Goal: Task Accomplishment & Management: Complete application form

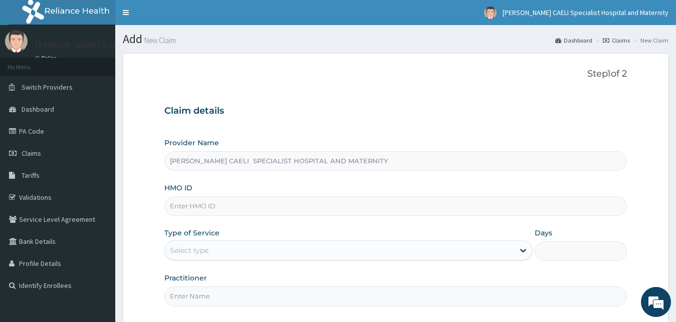
scroll to position [94, 0]
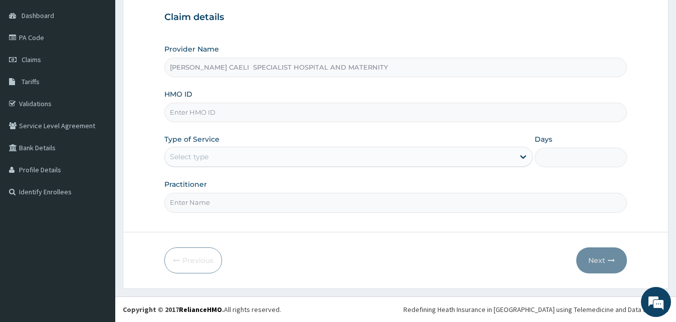
click at [207, 204] on input "Practitioner" at bounding box center [395, 203] width 463 height 20
type input "DR CHUMA-UDEH PRECIOUS"
click at [236, 159] on div "Select type" at bounding box center [340, 157] width 350 height 16
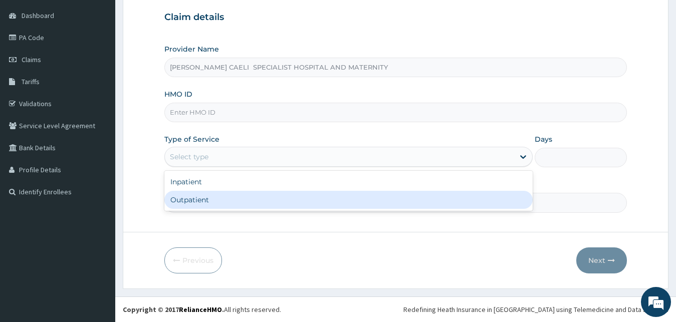
drag, startPoint x: 207, startPoint y: 204, endPoint x: 208, endPoint y: 170, distance: 34.1
click at [209, 204] on div "Outpatient" at bounding box center [348, 200] width 369 height 18
type input "1"
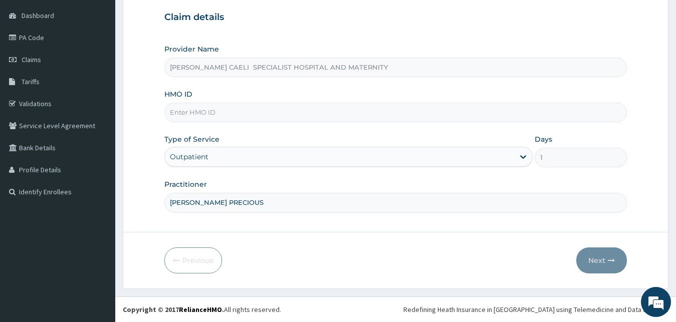
click at [201, 113] on input "HMO ID" at bounding box center [395, 113] width 463 height 20
type input "C"
type input "DCV/10033/A"
click at [597, 256] on button "Next" at bounding box center [601, 261] width 51 height 26
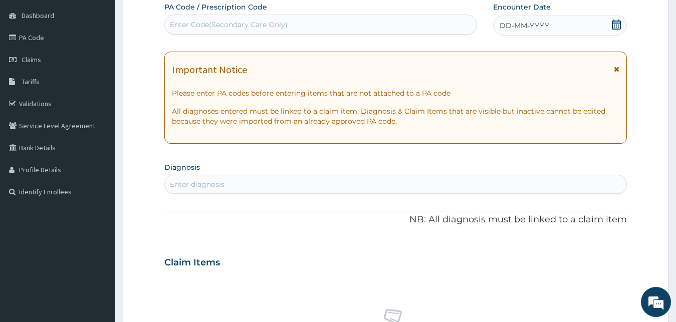
click at [250, 19] on div "Enter Code(Secondary Care Only)" at bounding box center [321, 25] width 312 height 16
type input "PA/57928C"
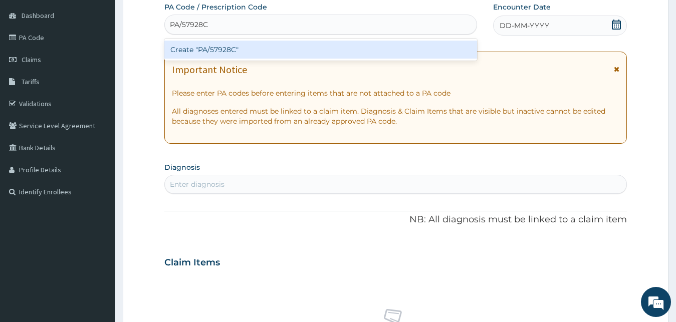
click at [270, 47] on div "Create "PA/57928C"" at bounding box center [320, 50] width 313 height 18
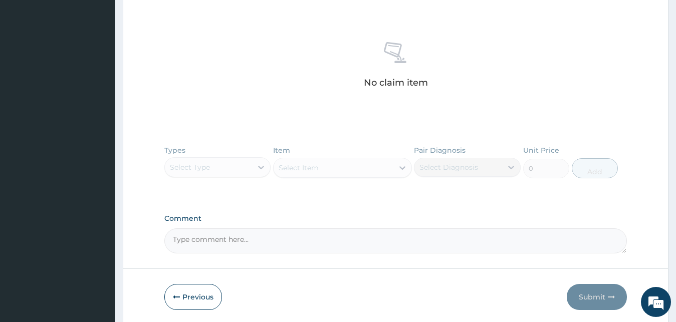
scroll to position [406, 0]
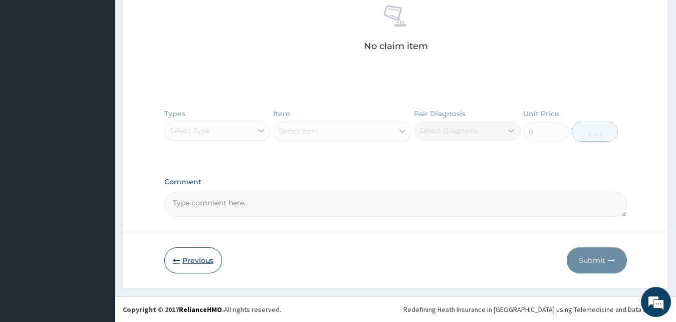
click at [187, 264] on button "Previous" at bounding box center [193, 261] width 58 height 26
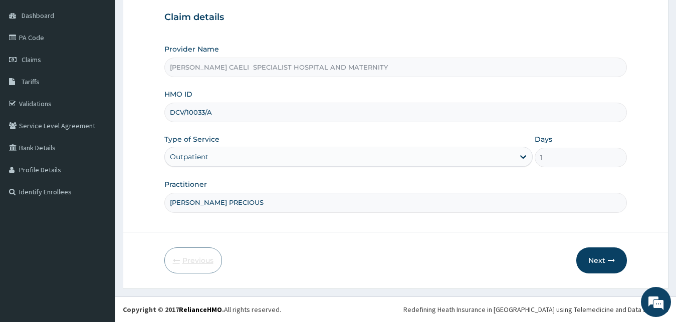
scroll to position [94, 0]
drag, startPoint x: 226, startPoint y: 113, endPoint x: 44, endPoint y: 105, distance: 182.1
click at [164, 105] on input "DCV/10033/A" at bounding box center [395, 113] width 463 height 20
type input "PID/10004/A"
drag, startPoint x: 300, startPoint y: 199, endPoint x: 182, endPoint y: 194, distance: 117.4
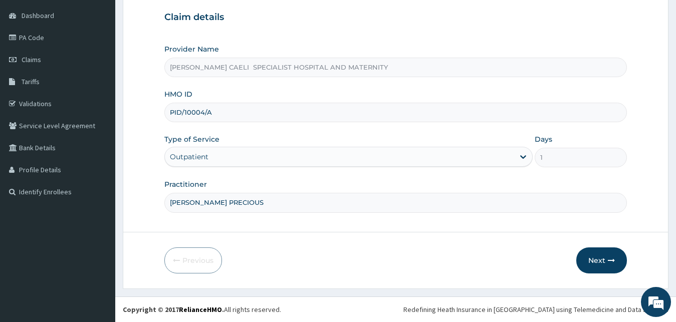
click at [182, 194] on input "DR CHUMA-UDEH PRECIOUS" at bounding box center [395, 203] width 463 height 20
type input "DR UHAMA SAMSON NNAMDI"
click at [593, 264] on button "Next" at bounding box center [601, 261] width 51 height 26
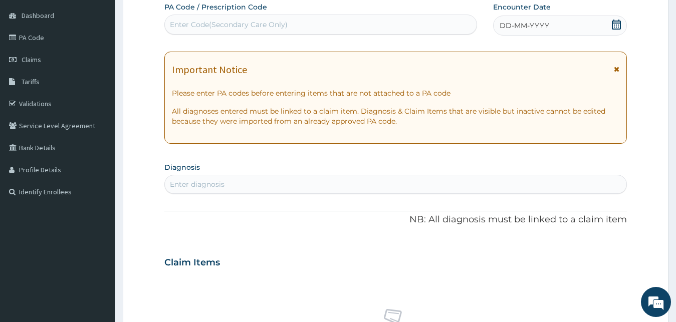
click at [499, 27] on div "DD-MM-YYYY" at bounding box center [560, 26] width 134 height 20
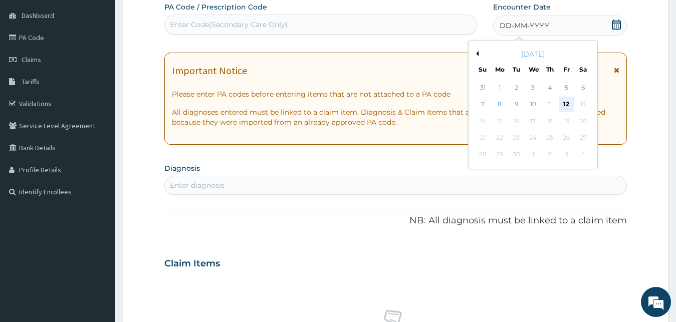
click at [564, 102] on div "12" at bounding box center [566, 104] width 15 height 15
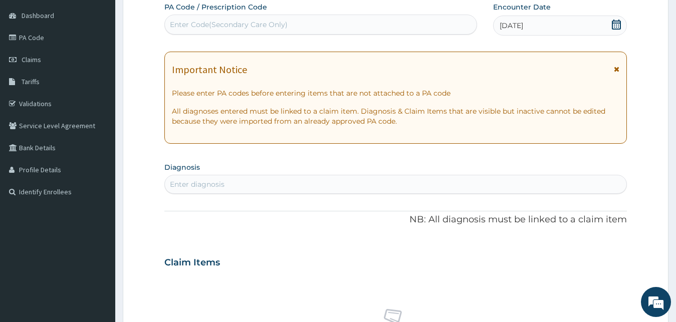
click at [225, 185] on div "Enter diagnosis" at bounding box center [396, 184] width 462 height 16
type input "HEADA"
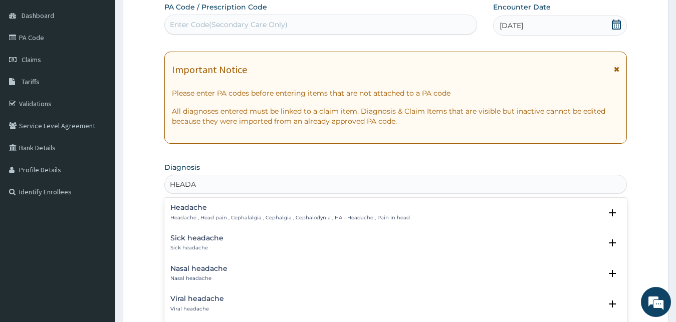
click at [203, 211] on h4 "Headache" at bounding box center [290, 208] width 240 height 8
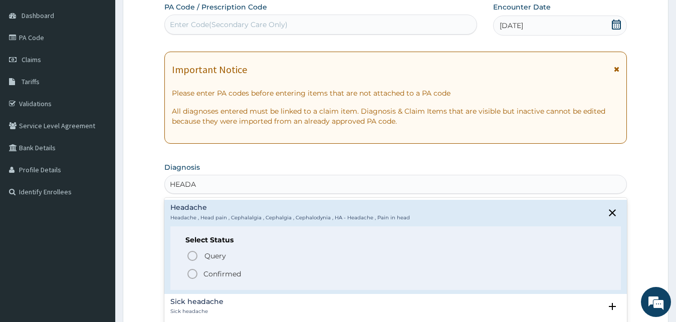
click at [215, 273] on p "Confirmed" at bounding box center [222, 274] width 38 height 10
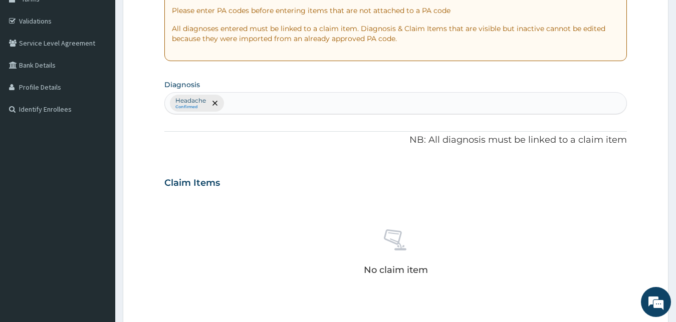
scroll to position [196, 0]
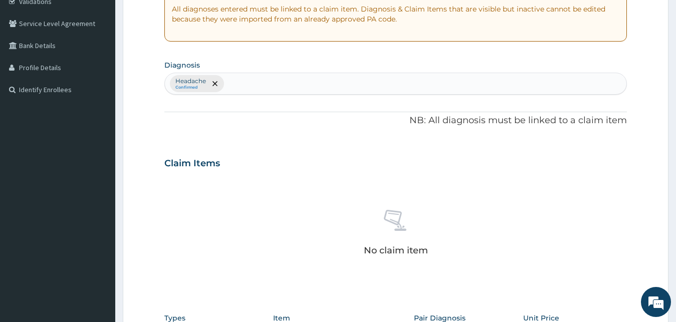
click at [234, 87] on div "Headache Confirmed" at bounding box center [396, 83] width 462 height 21
type input "MALARIA"
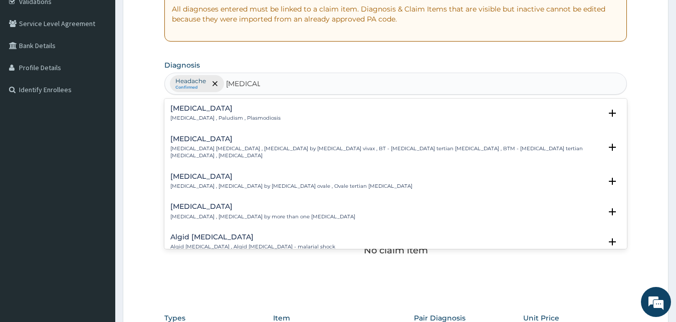
click at [195, 114] on div "Malaria Malaria , Paludism , Plasmodiosis" at bounding box center [225, 114] width 110 height 18
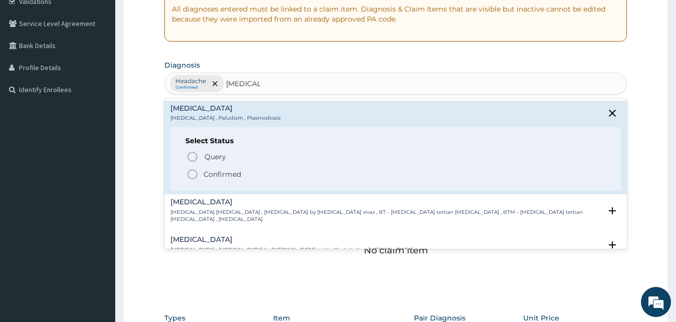
drag, startPoint x: 212, startPoint y: 154, endPoint x: 217, endPoint y: 176, distance: 22.6
click at [218, 175] on div "Query Query covers suspected (?), Keep in view (kiv), Ruled out (r/o) Confirmed" at bounding box center [395, 165] width 421 height 31
click at [217, 176] on p "Confirmed" at bounding box center [222, 174] width 38 height 10
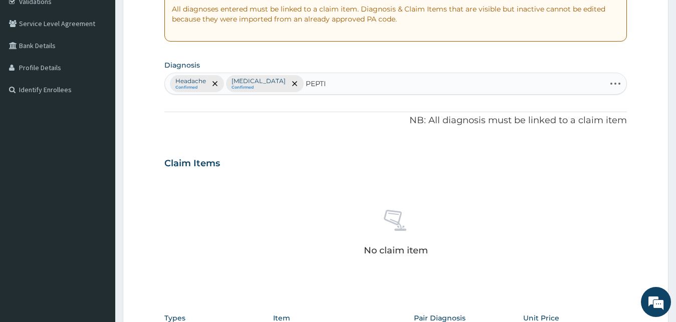
type input "PEPTIC"
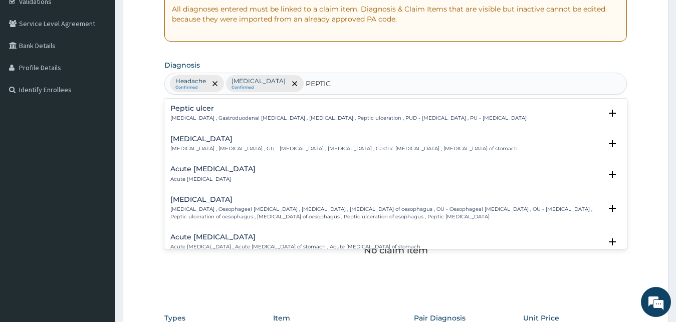
click at [194, 109] on h4 "Peptic ulcer" at bounding box center [348, 109] width 356 height 8
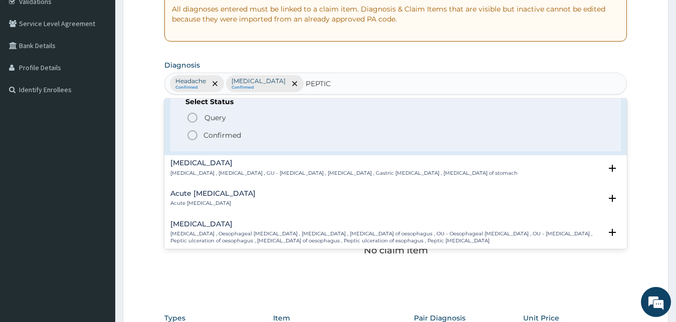
scroll to position [54, 0]
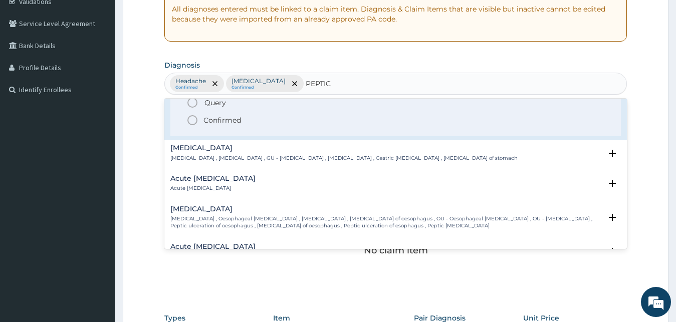
click at [215, 120] on p "Confirmed" at bounding box center [222, 120] width 38 height 10
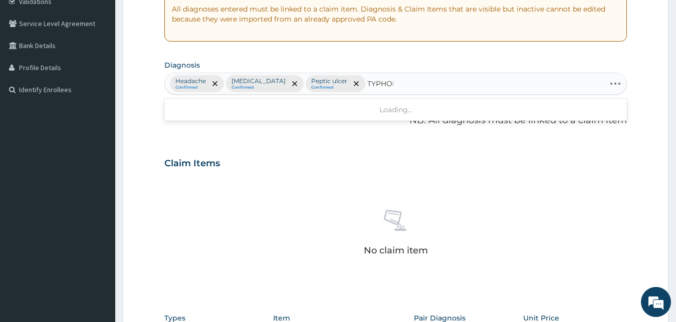
type input "TYPHOID"
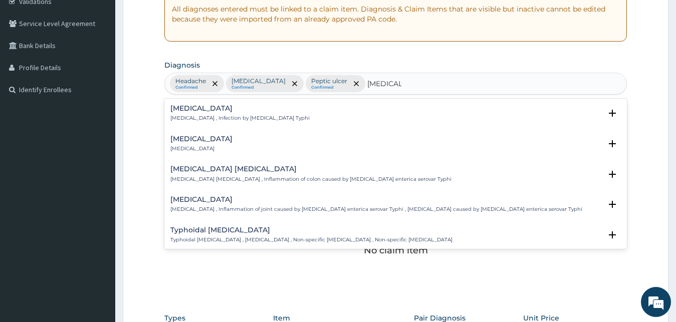
click at [201, 112] on h4 "[MEDICAL_DATA]" at bounding box center [239, 109] width 139 height 8
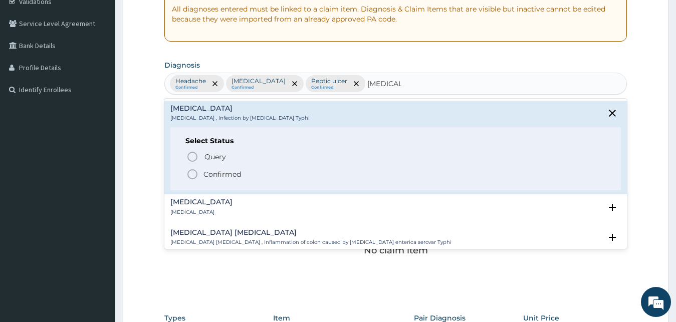
click at [211, 175] on p "Confirmed" at bounding box center [222, 174] width 38 height 10
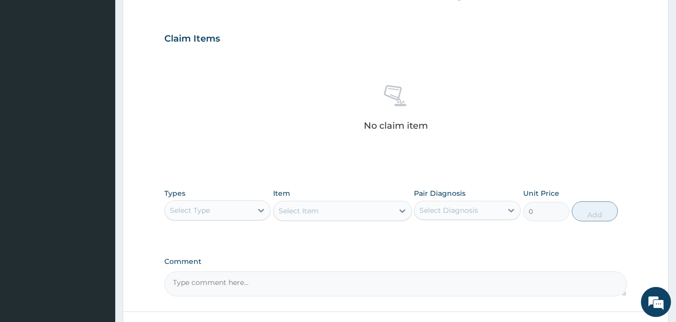
scroll to position [400, 0]
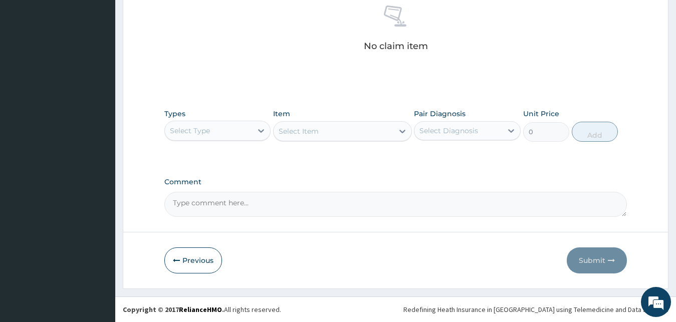
click at [226, 137] on div "Select Type" at bounding box center [209, 131] width 88 height 16
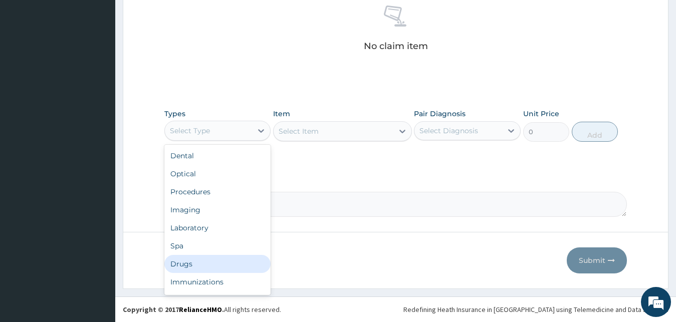
click at [200, 265] on div "Drugs" at bounding box center [217, 264] width 107 height 18
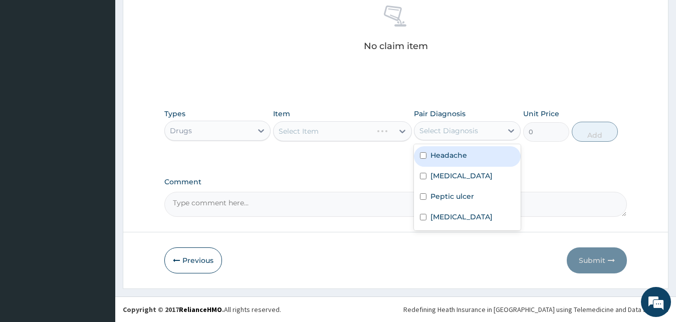
click at [460, 140] on div "Select Diagnosis" at bounding box center [467, 130] width 107 height 19
click at [443, 154] on label "Headache" at bounding box center [448, 155] width 37 height 10
checkbox input "true"
click at [364, 138] on div "Select Item" at bounding box center [342, 131] width 139 height 20
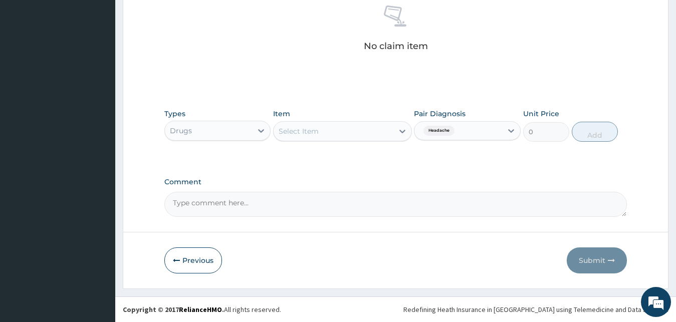
click at [427, 113] on label "Pair Diagnosis" at bounding box center [440, 114] width 52 height 10
click at [362, 125] on div "Select Item" at bounding box center [334, 131] width 120 height 16
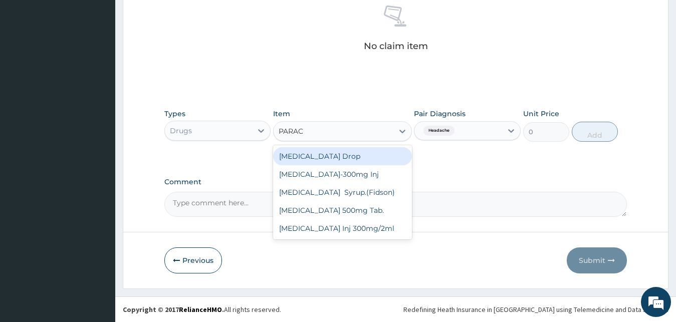
type input "PARACE"
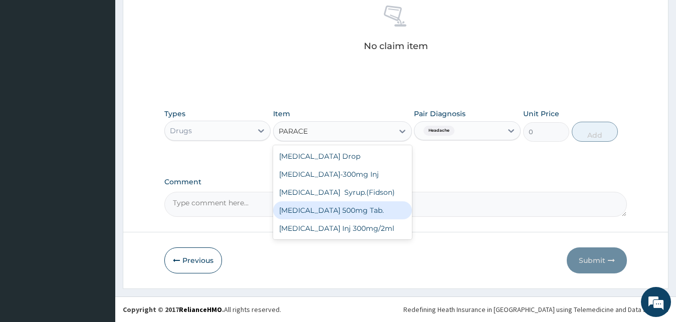
click at [336, 211] on div "[MEDICAL_DATA] 500mg Tab." at bounding box center [342, 210] width 139 height 18
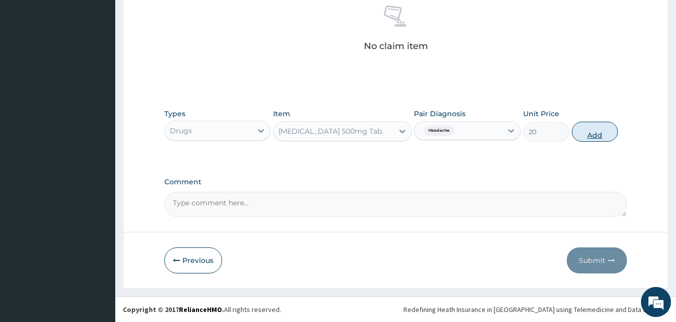
click at [609, 130] on button "Add" at bounding box center [595, 132] width 46 height 20
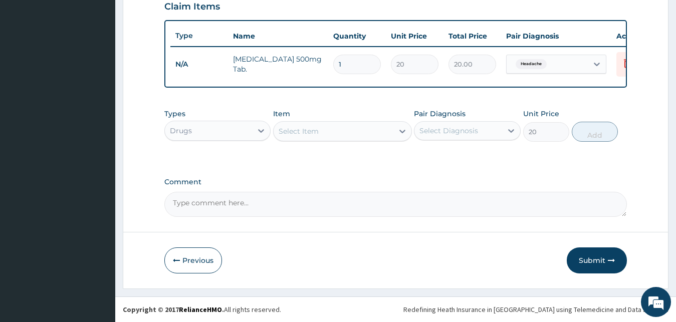
type input "0"
type input "12"
type input "240.00"
type input "12"
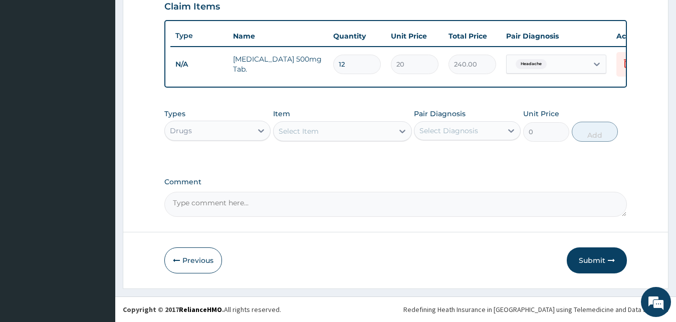
click at [440, 140] on div "Pair Diagnosis Select Diagnosis" at bounding box center [467, 125] width 107 height 33
click at [444, 138] on div "Select Diagnosis" at bounding box center [458, 131] width 88 height 16
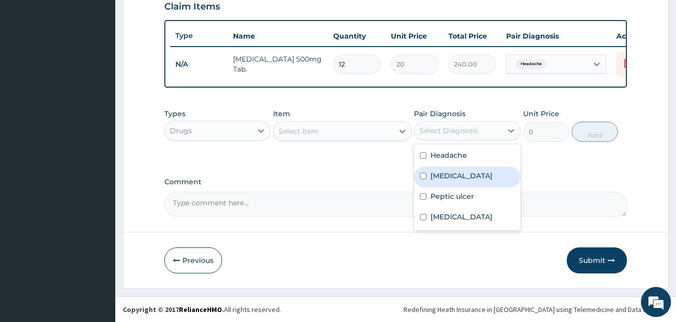
click at [453, 179] on label "[MEDICAL_DATA]" at bounding box center [461, 176] width 62 height 10
checkbox input "true"
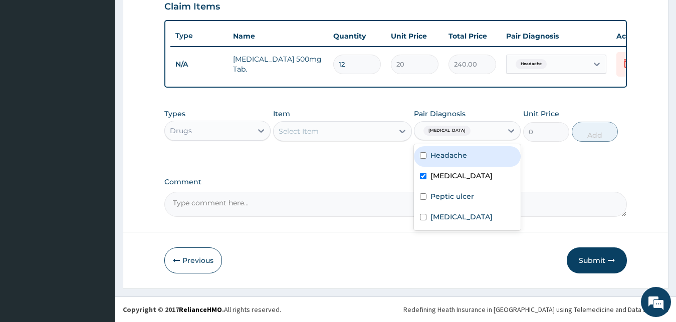
click at [320, 130] on div "Select Item" at bounding box center [334, 131] width 120 height 16
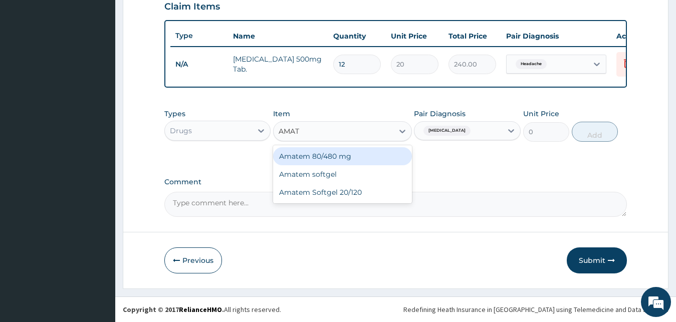
type input "AMATE"
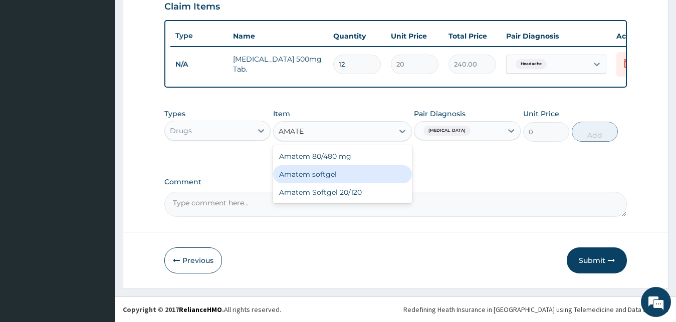
click at [342, 176] on div "Amatem softgel" at bounding box center [342, 174] width 139 height 18
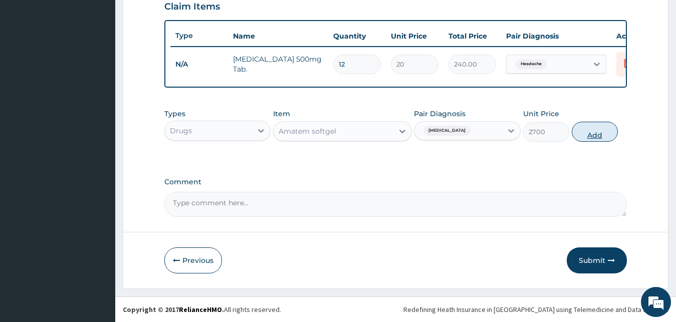
click at [594, 126] on button "Add" at bounding box center [595, 132] width 46 height 20
type input "0"
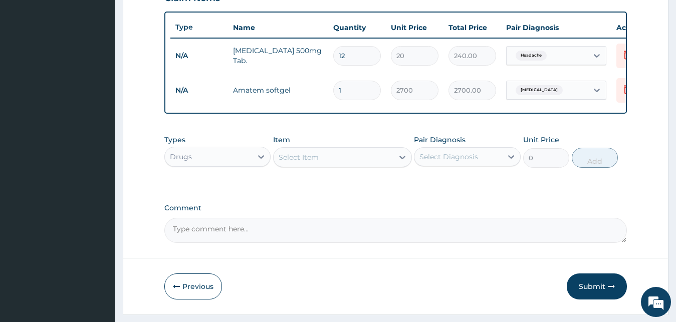
click at [465, 162] on div "Select Diagnosis" at bounding box center [448, 157] width 59 height 10
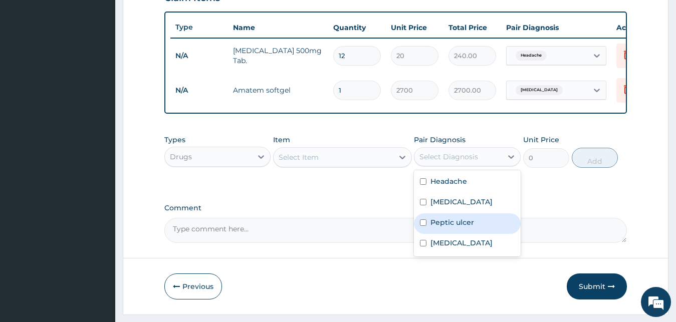
click at [457, 234] on div "Peptic ulcer" at bounding box center [467, 223] width 107 height 21
checkbox input "true"
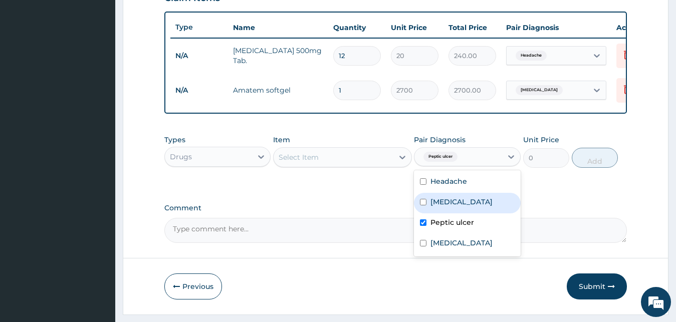
click at [317, 162] on div "Select Item" at bounding box center [299, 157] width 40 height 10
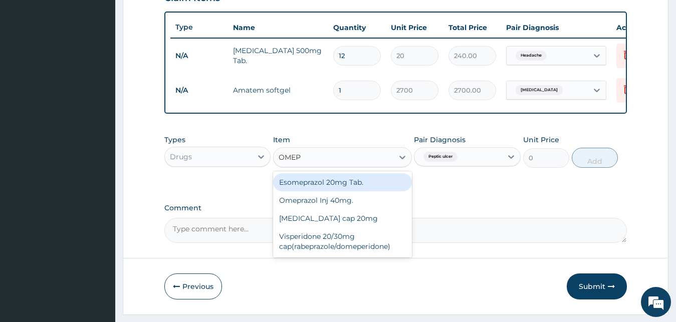
type input "OMEPR"
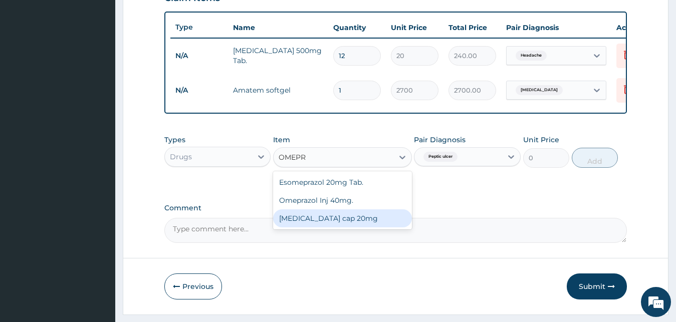
click at [352, 228] on div "[MEDICAL_DATA] cap 20mg" at bounding box center [342, 218] width 139 height 18
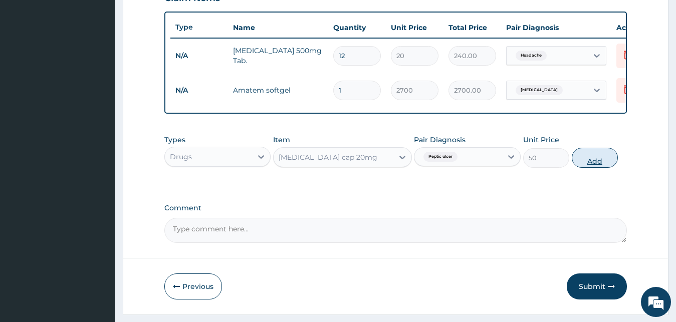
click at [579, 165] on button "Add" at bounding box center [595, 158] width 46 height 20
type input "0"
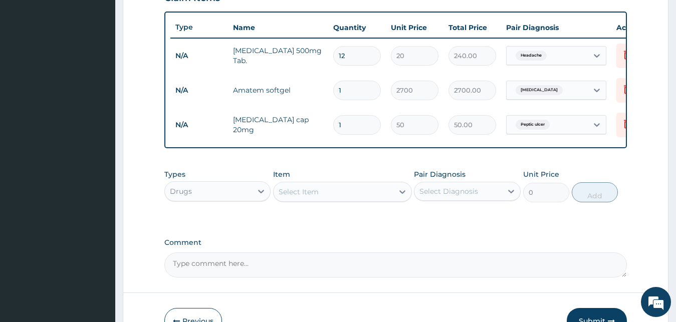
type input "14"
type input "700.00"
type input "14"
click at [458, 196] on div "Select Diagnosis" at bounding box center [448, 191] width 59 height 10
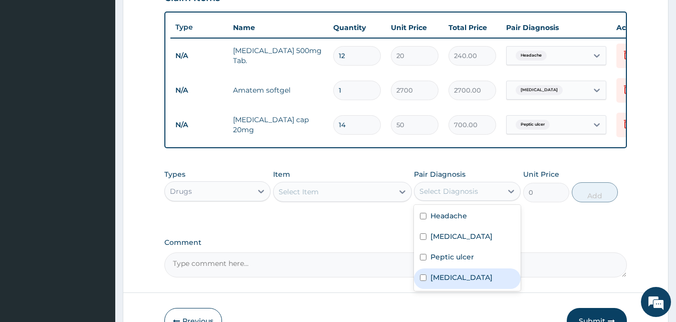
click at [447, 283] on label "[MEDICAL_DATA]" at bounding box center [461, 278] width 62 height 10
checkbox input "true"
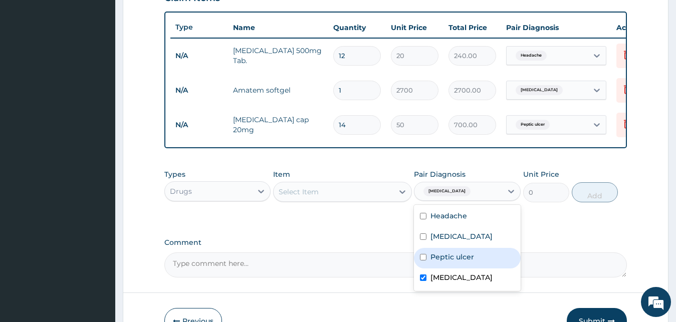
click at [363, 199] on div "Select Item" at bounding box center [334, 192] width 120 height 16
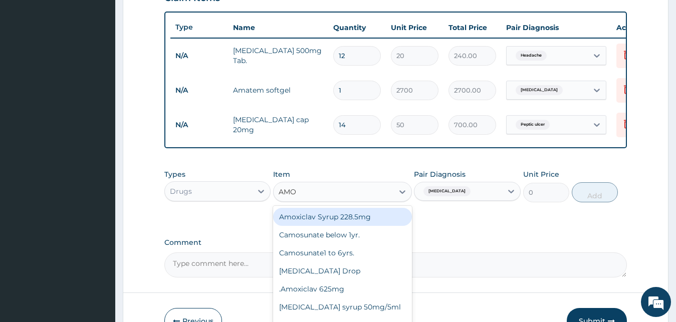
type input "AMOX"
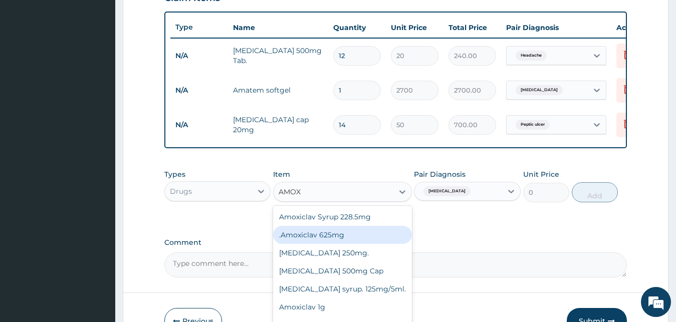
click at [313, 244] on div ".Amoxiclav 625mg" at bounding box center [342, 235] width 139 height 18
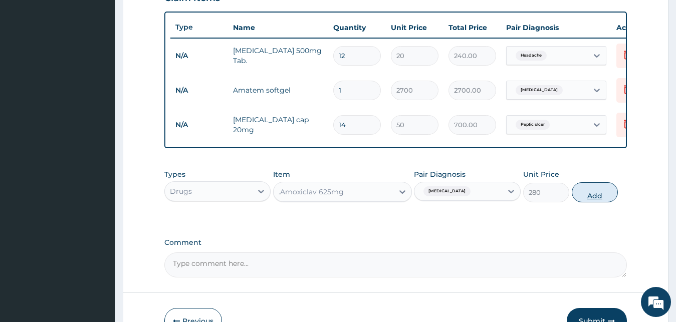
click at [586, 202] on button "Add" at bounding box center [595, 192] width 46 height 20
type input "0"
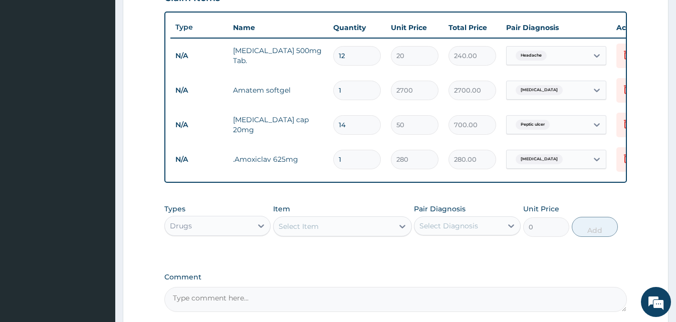
type input "14"
type input "3920.00"
type input "14"
click at [335, 235] on div "Select Item" at bounding box center [334, 226] width 120 height 16
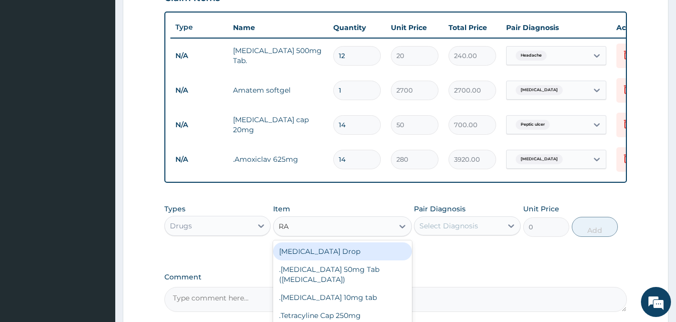
type input "RAB"
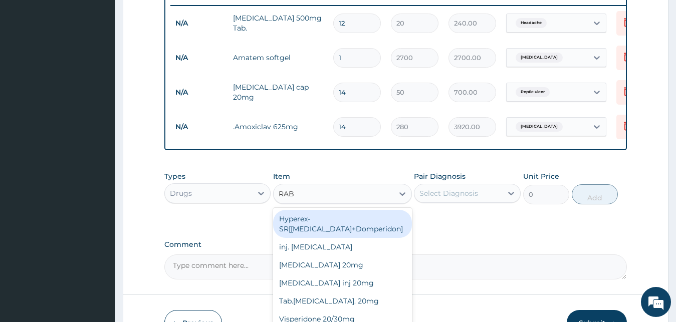
scroll to position [464, 0]
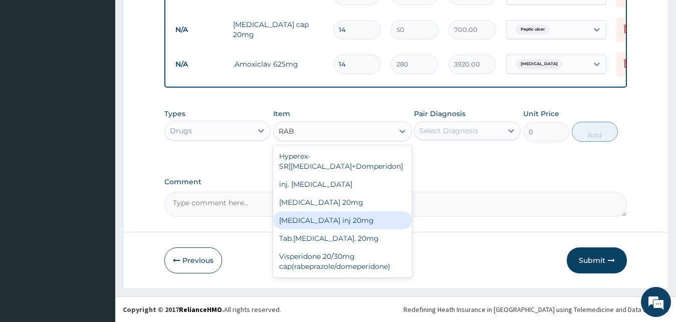
click at [340, 224] on div "Rabeprazole inj 20mg" at bounding box center [342, 220] width 139 height 18
type input "1800"
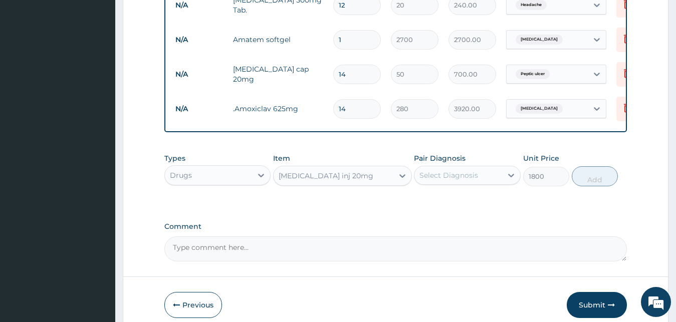
scroll to position [412, 0]
click at [466, 206] on div "Types Drugs Item Rabeprazole inj 20mg Pair Diagnosis Select Diagnosis Unit Pric…" at bounding box center [395, 177] width 463 height 58
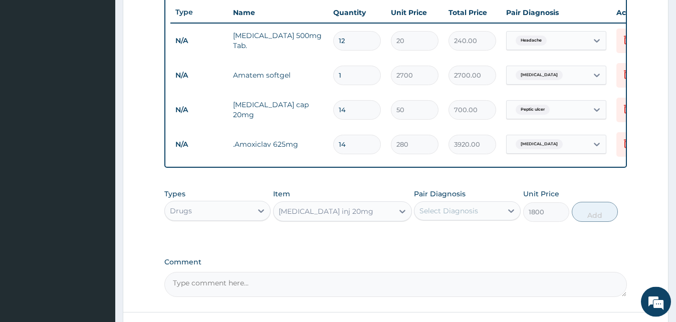
scroll to position [361, 0]
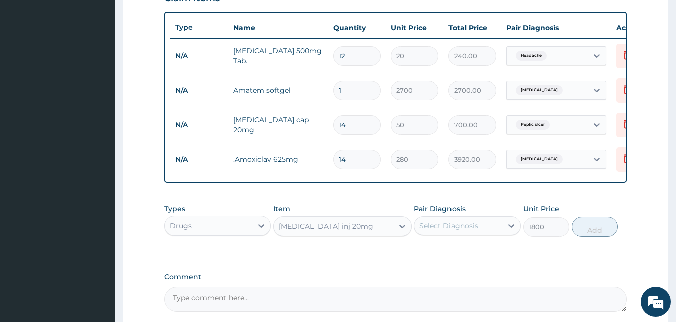
click at [348, 57] on input "12" at bounding box center [357, 56] width 48 height 20
type input "1"
type input "20.00"
type input "18"
type input "360.00"
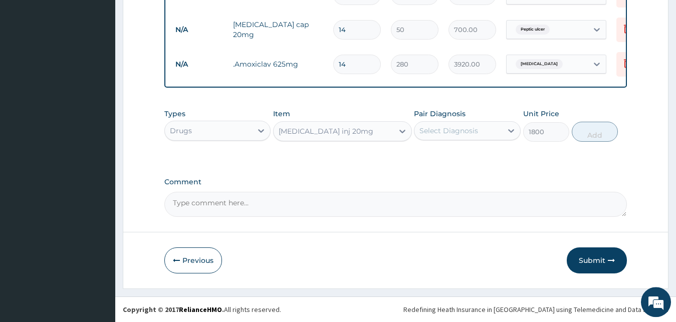
scroll to position [465, 0]
type input "18"
click at [594, 258] on button "Submit" at bounding box center [597, 261] width 60 height 26
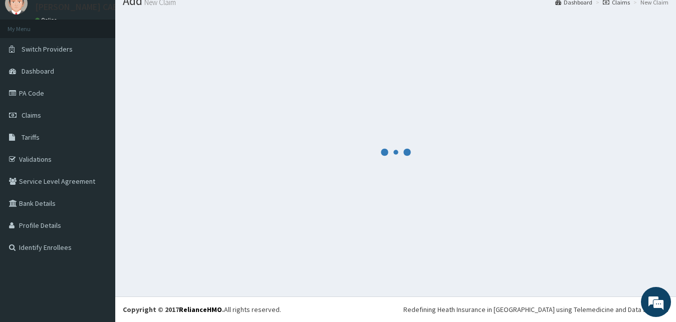
scroll to position [38, 0]
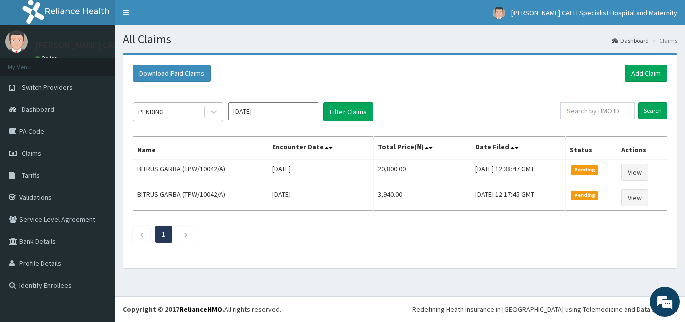
click at [201, 112] on div "PENDING" at bounding box center [168, 112] width 70 height 16
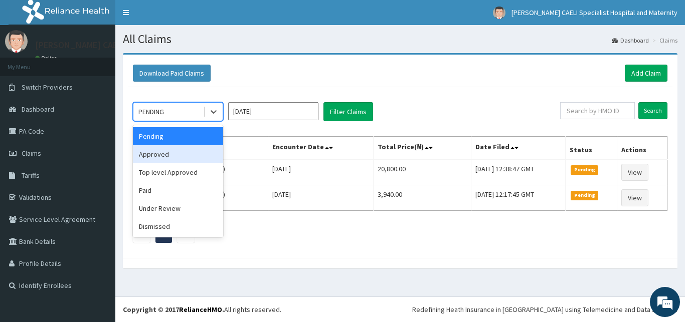
click at [174, 157] on div "Approved" at bounding box center [178, 154] width 90 height 18
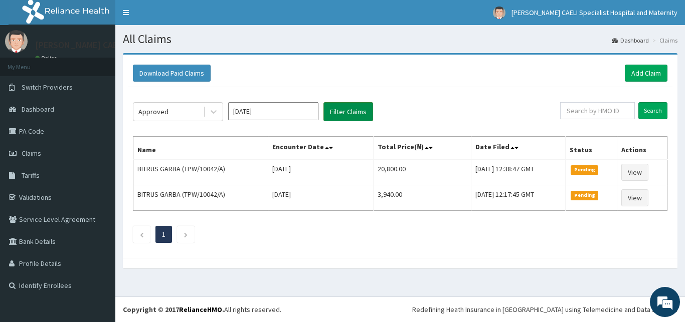
click at [349, 117] on button "Filter Claims" at bounding box center [348, 111] width 50 height 19
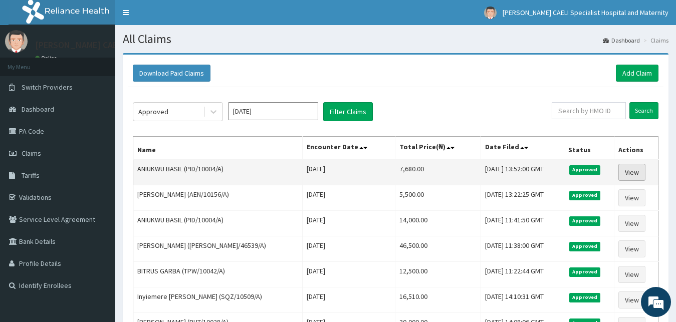
click at [631, 174] on link "View" at bounding box center [631, 172] width 27 height 17
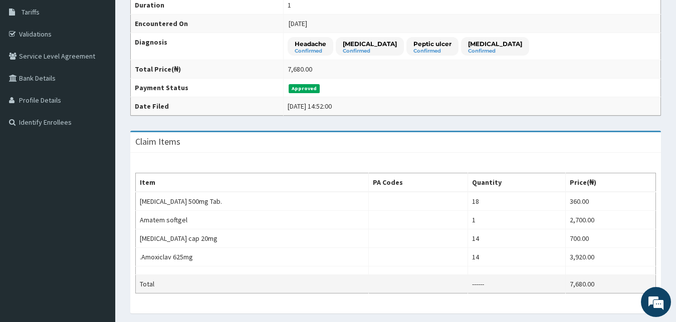
scroll to position [204, 0]
